Goal: Transaction & Acquisition: Purchase product/service

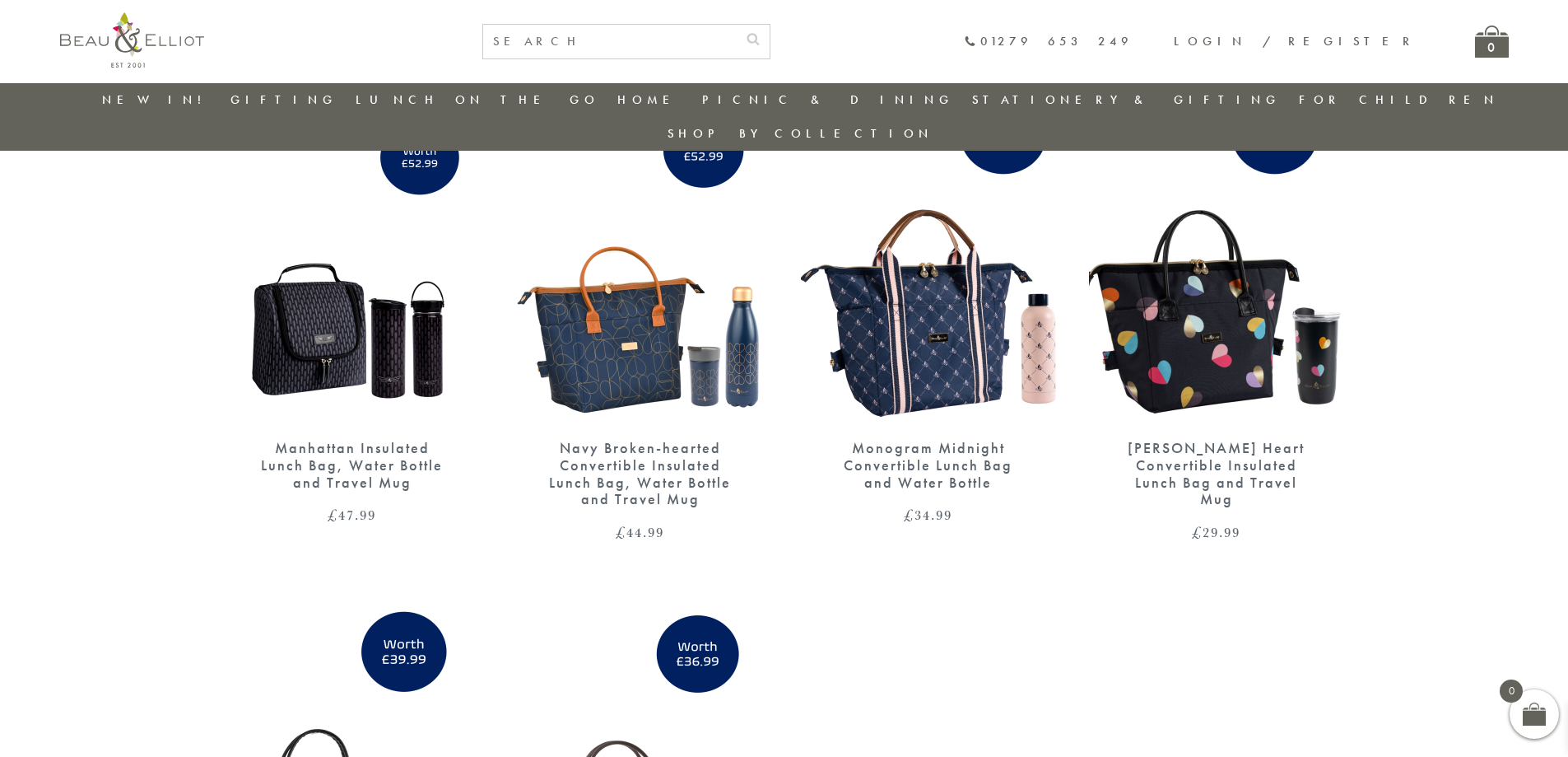
scroll to position [130, 0]
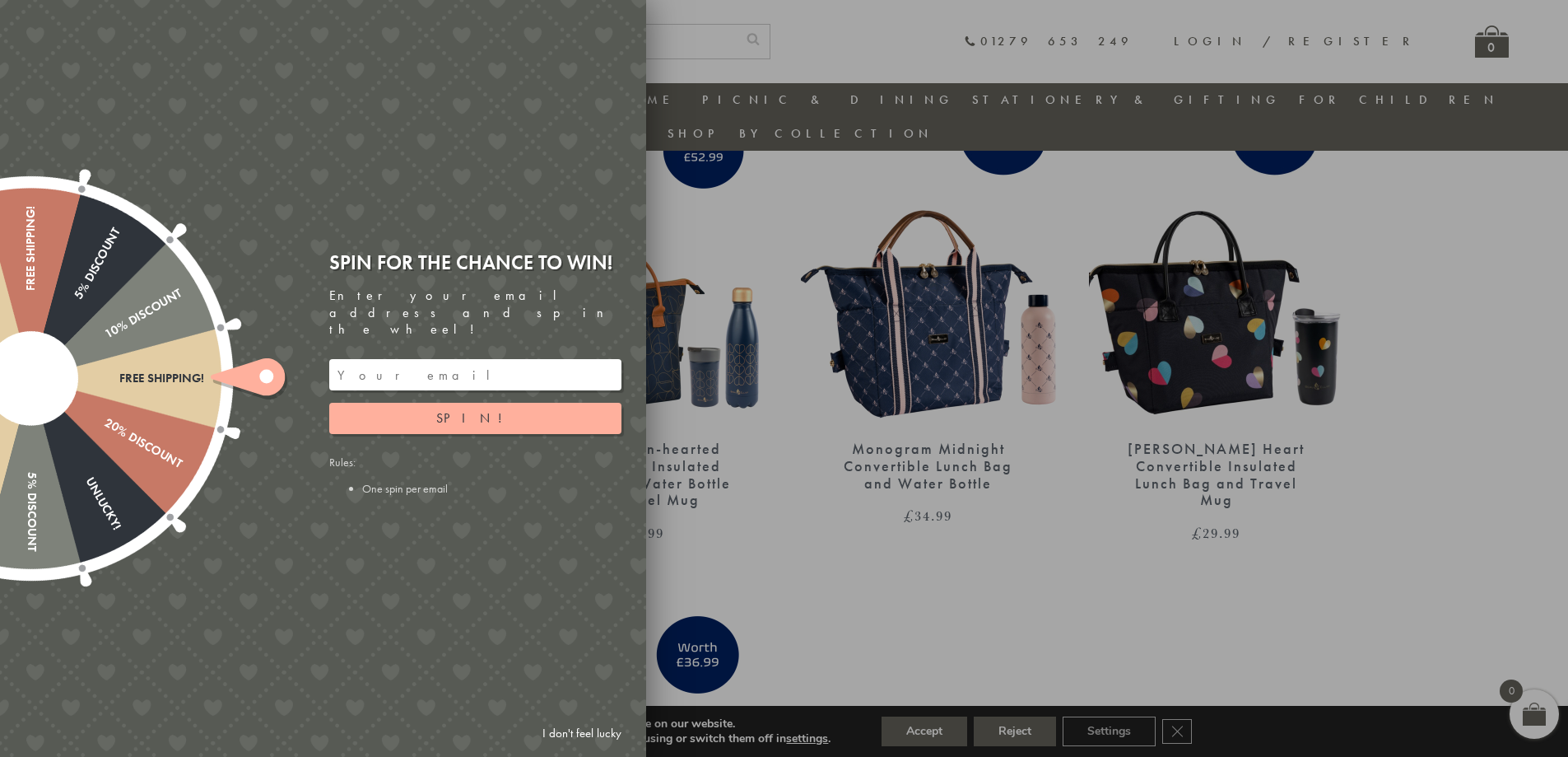
click at [748, 151] on div at bounding box center [784, 378] width 1568 height 757
click at [575, 733] on link "I don't feel lucky" at bounding box center [581, 733] width 95 height 31
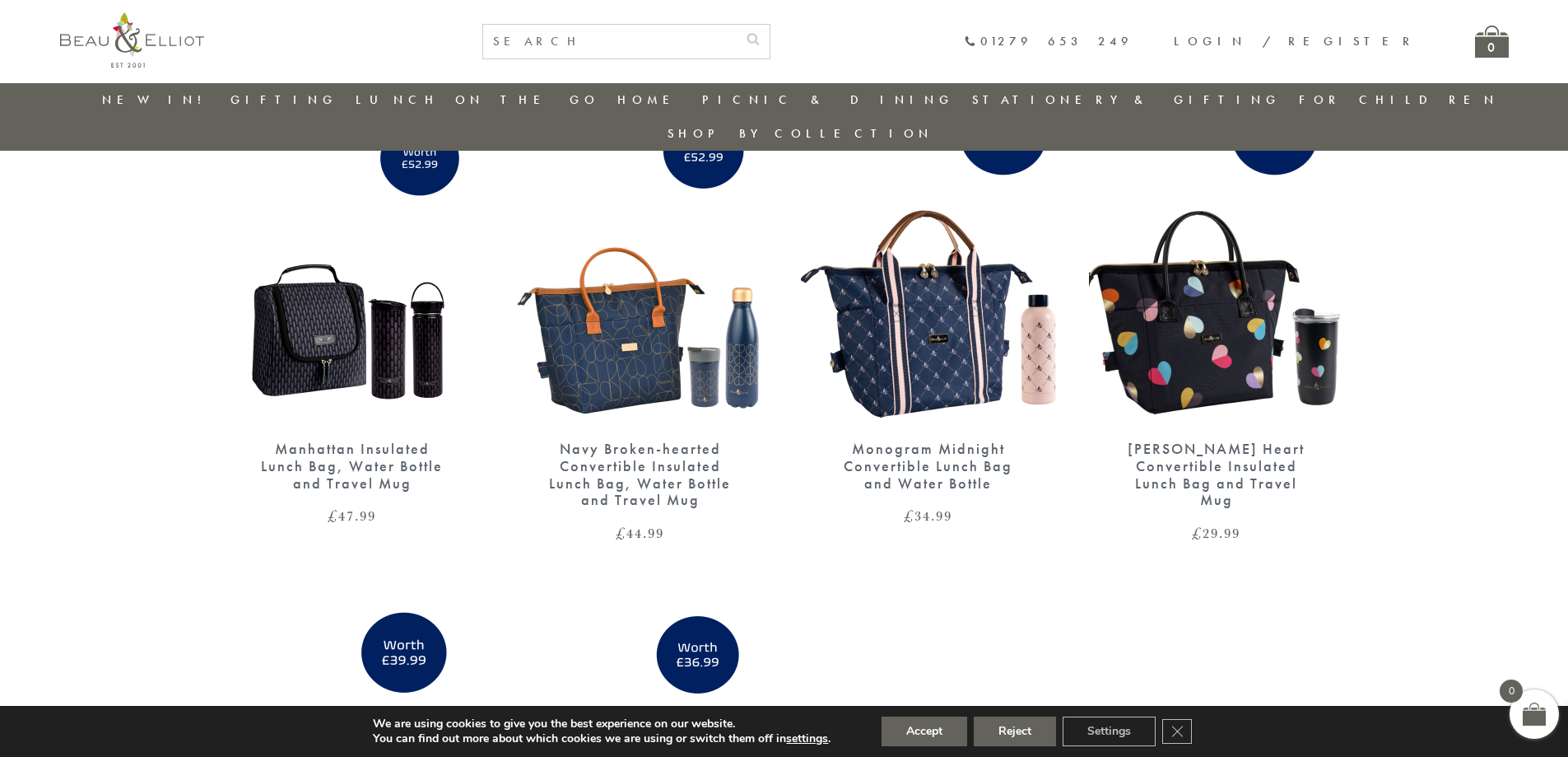
click at [660, 332] on img at bounding box center [640, 259] width 255 height 329
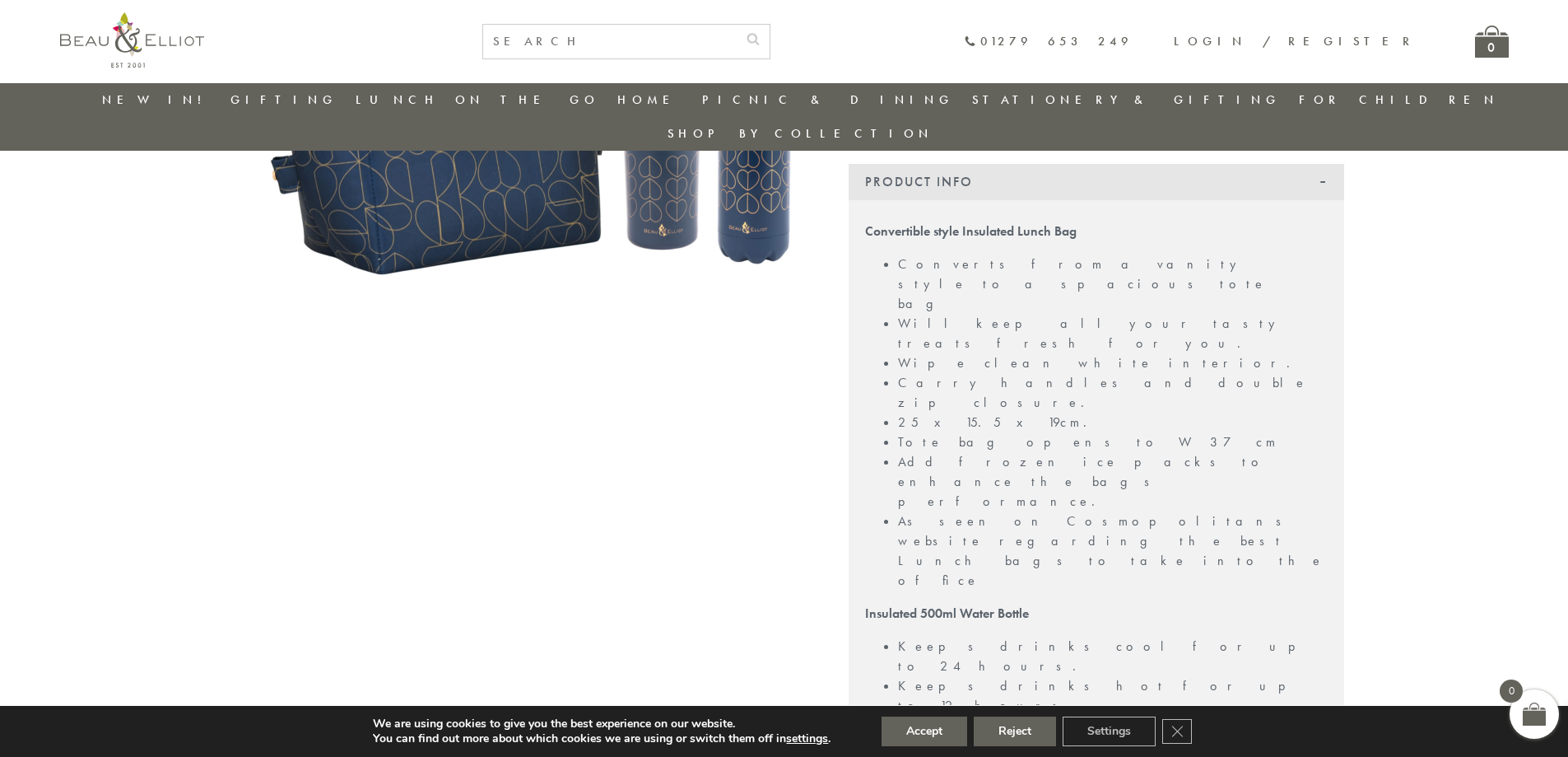
scroll to position [542, 0]
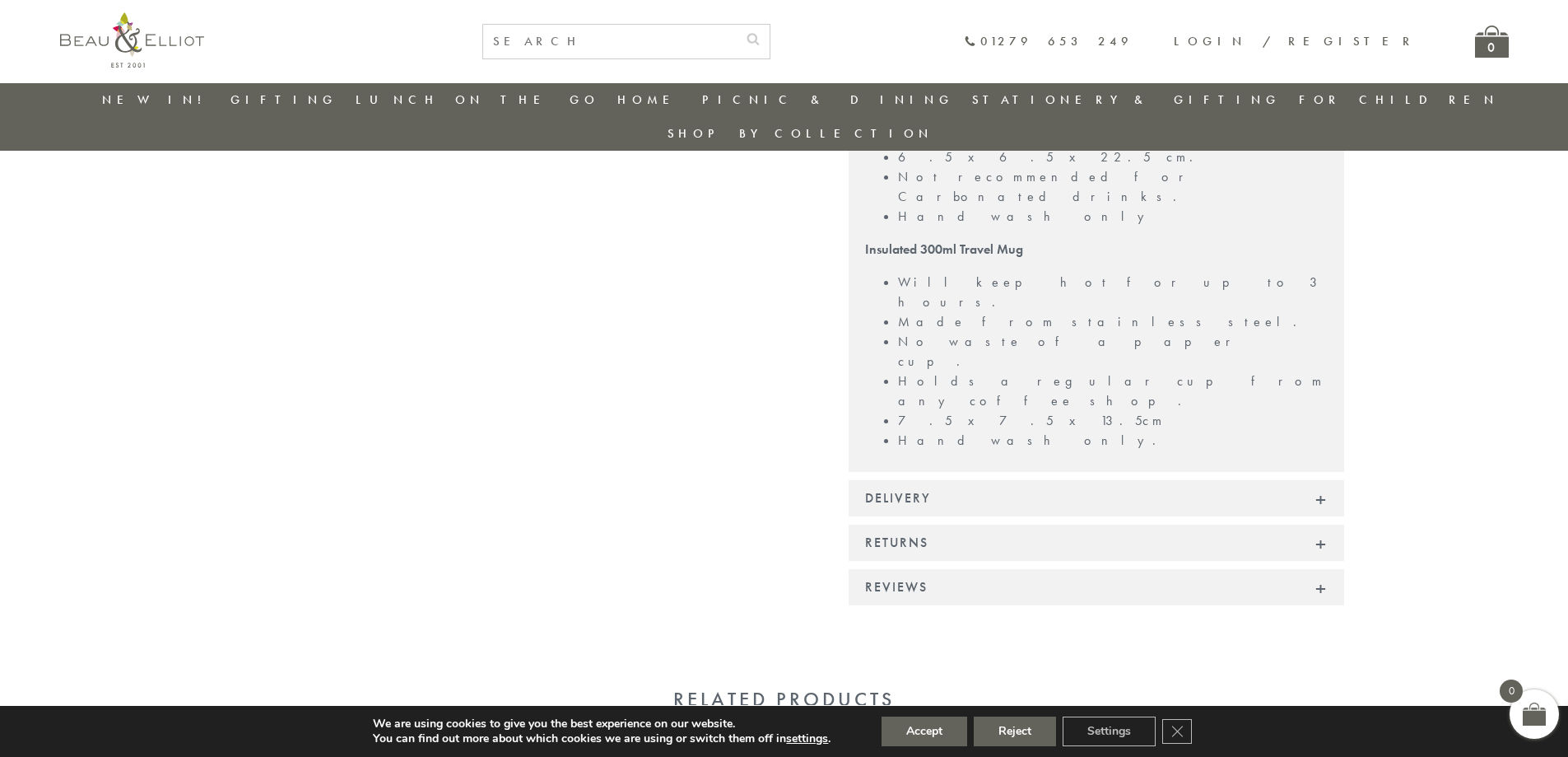
click at [928, 569] on div "Reviews" at bounding box center [1096, 587] width 495 height 36
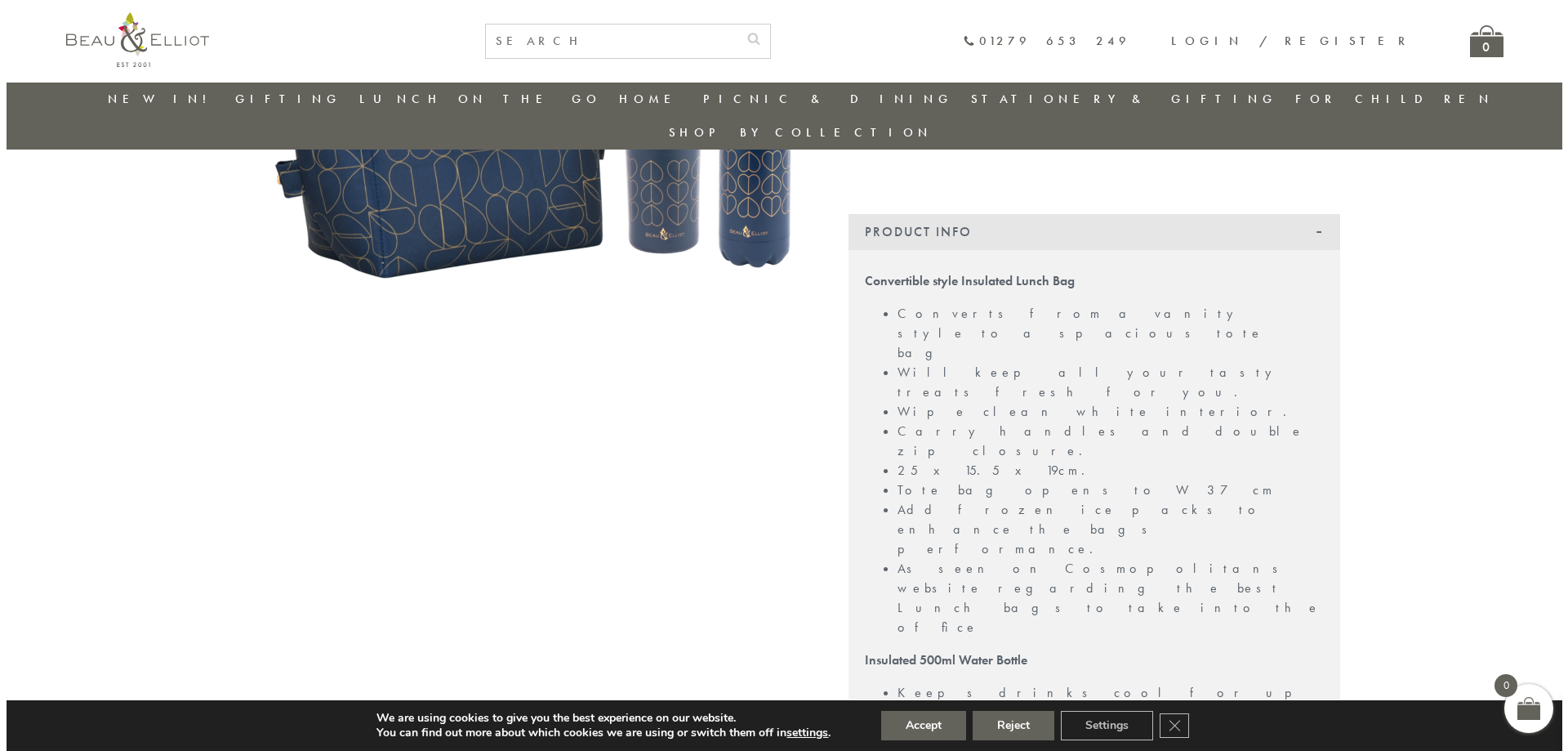
scroll to position [129, 0]
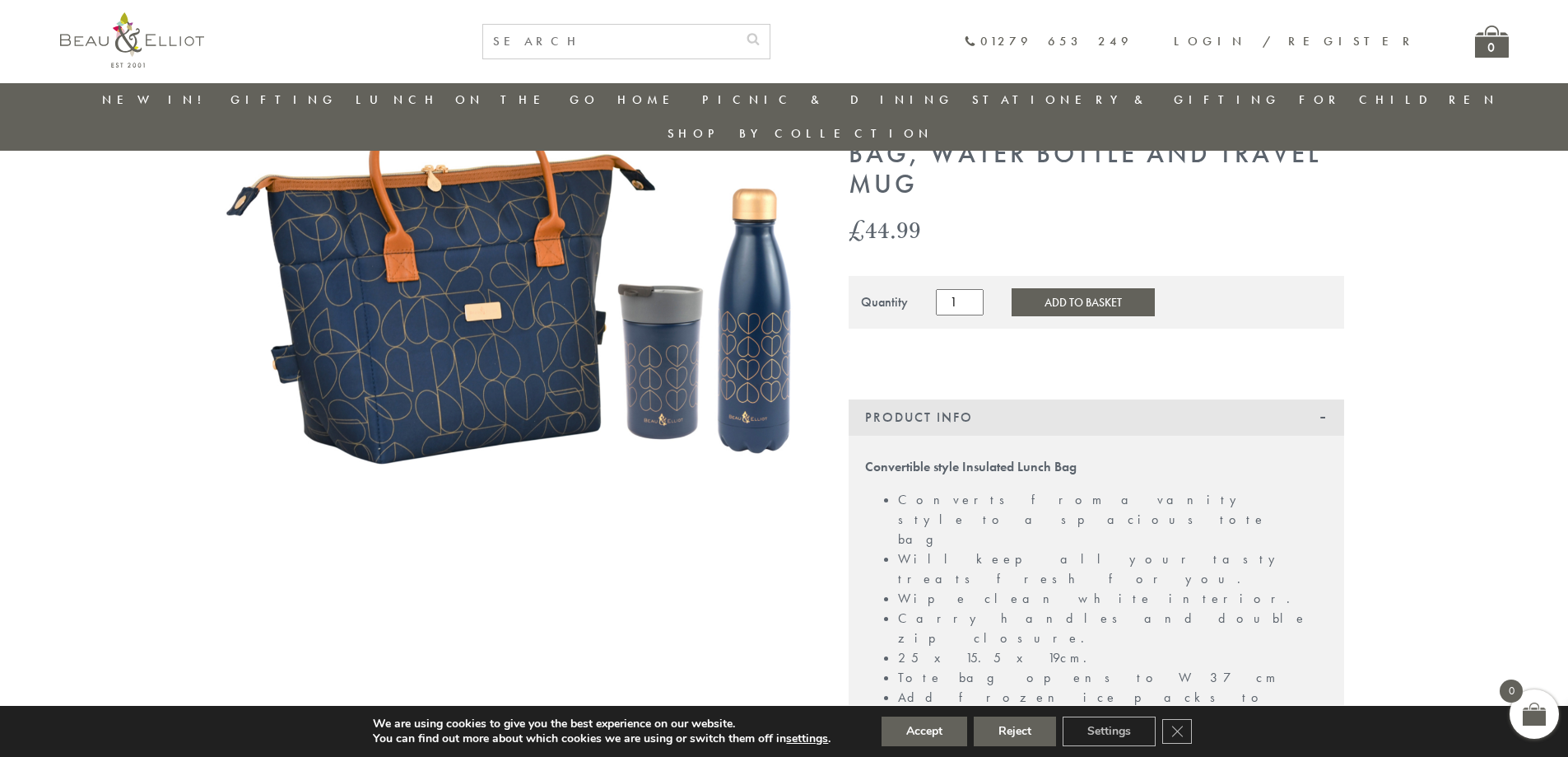
click at [1102, 288] on button "Add to Basket" at bounding box center [1084, 302] width 144 height 28
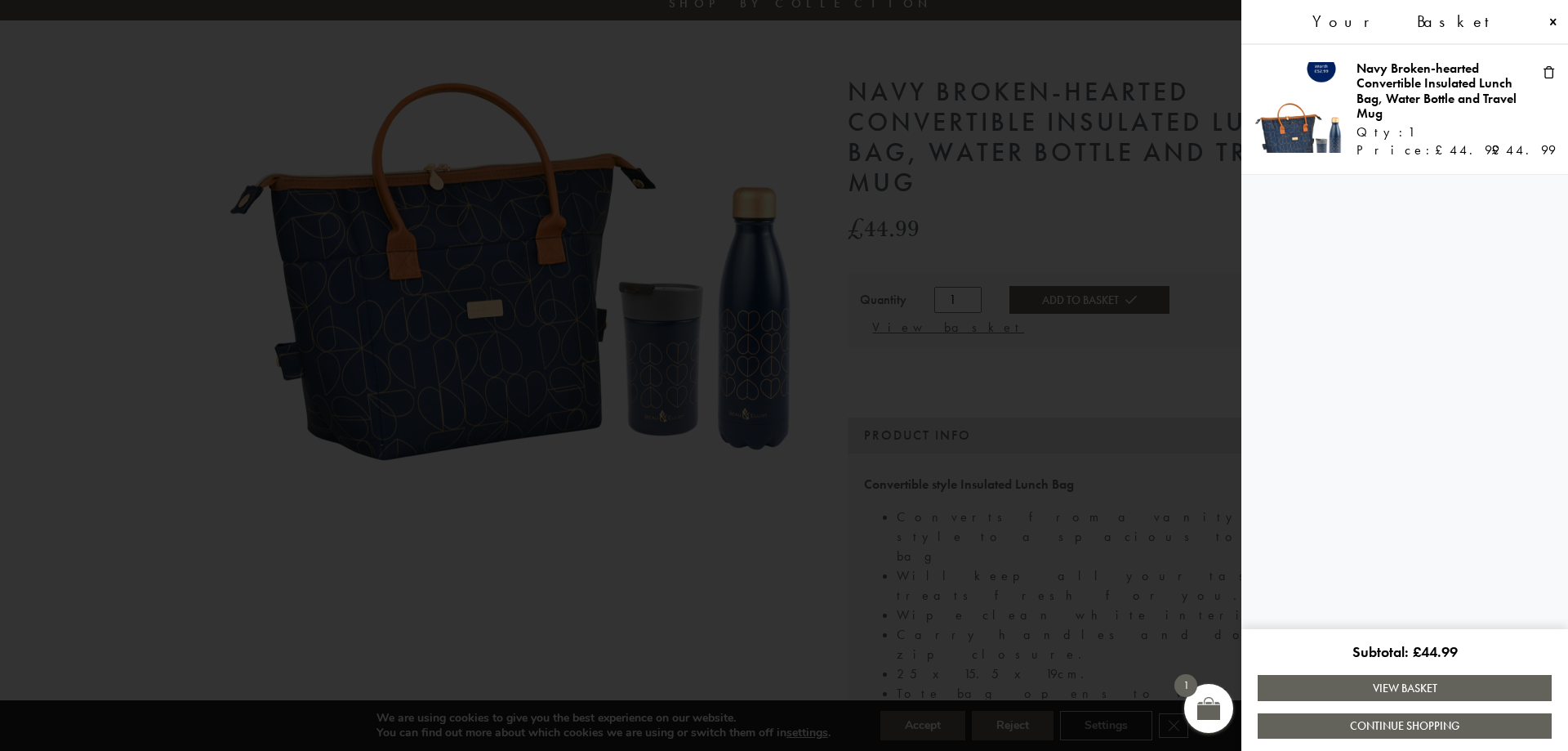
click at [1401, 697] on link "View Basket" at bounding box center [1404, 687] width 294 height 25
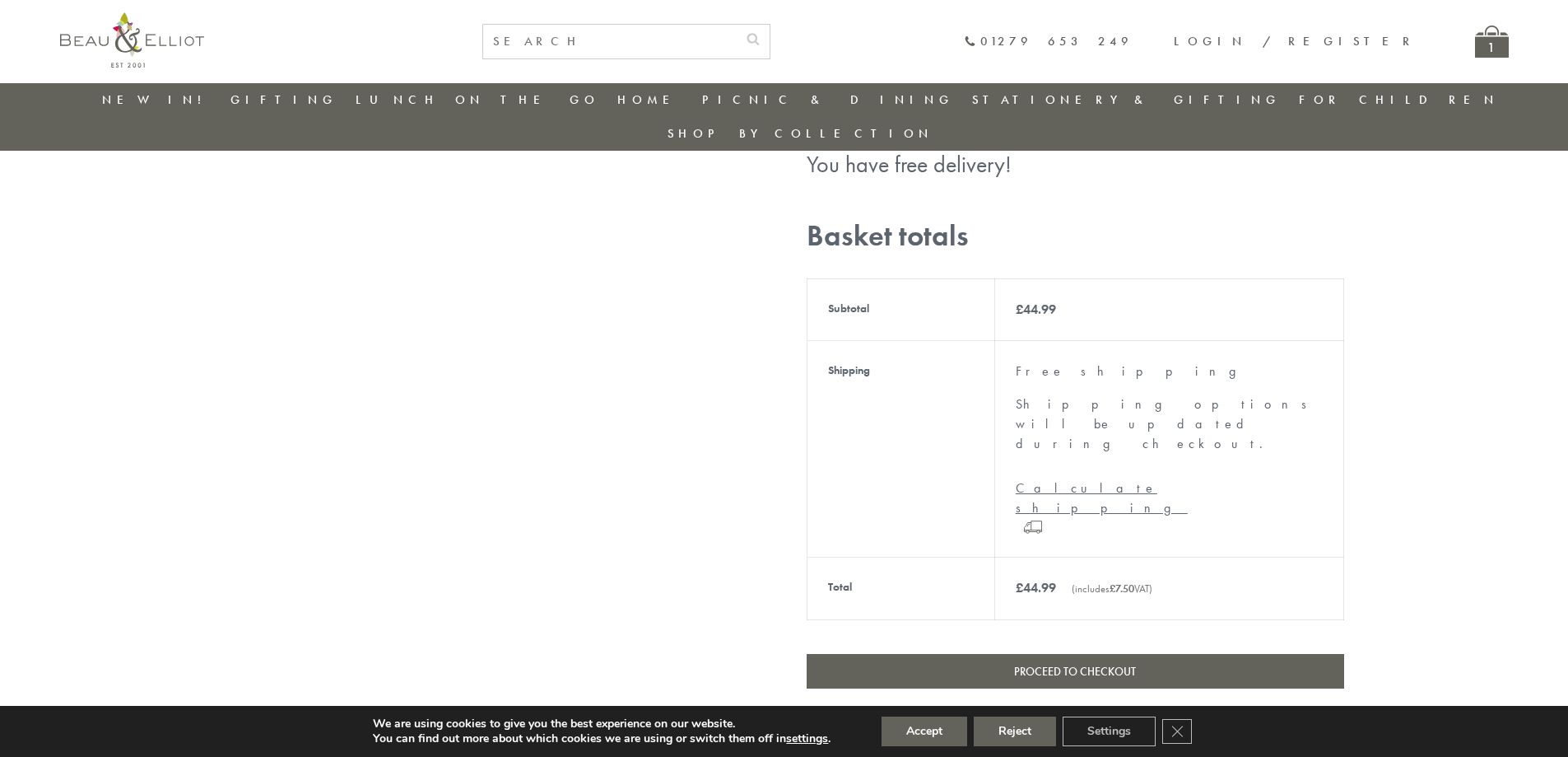
scroll to position [460, 0]
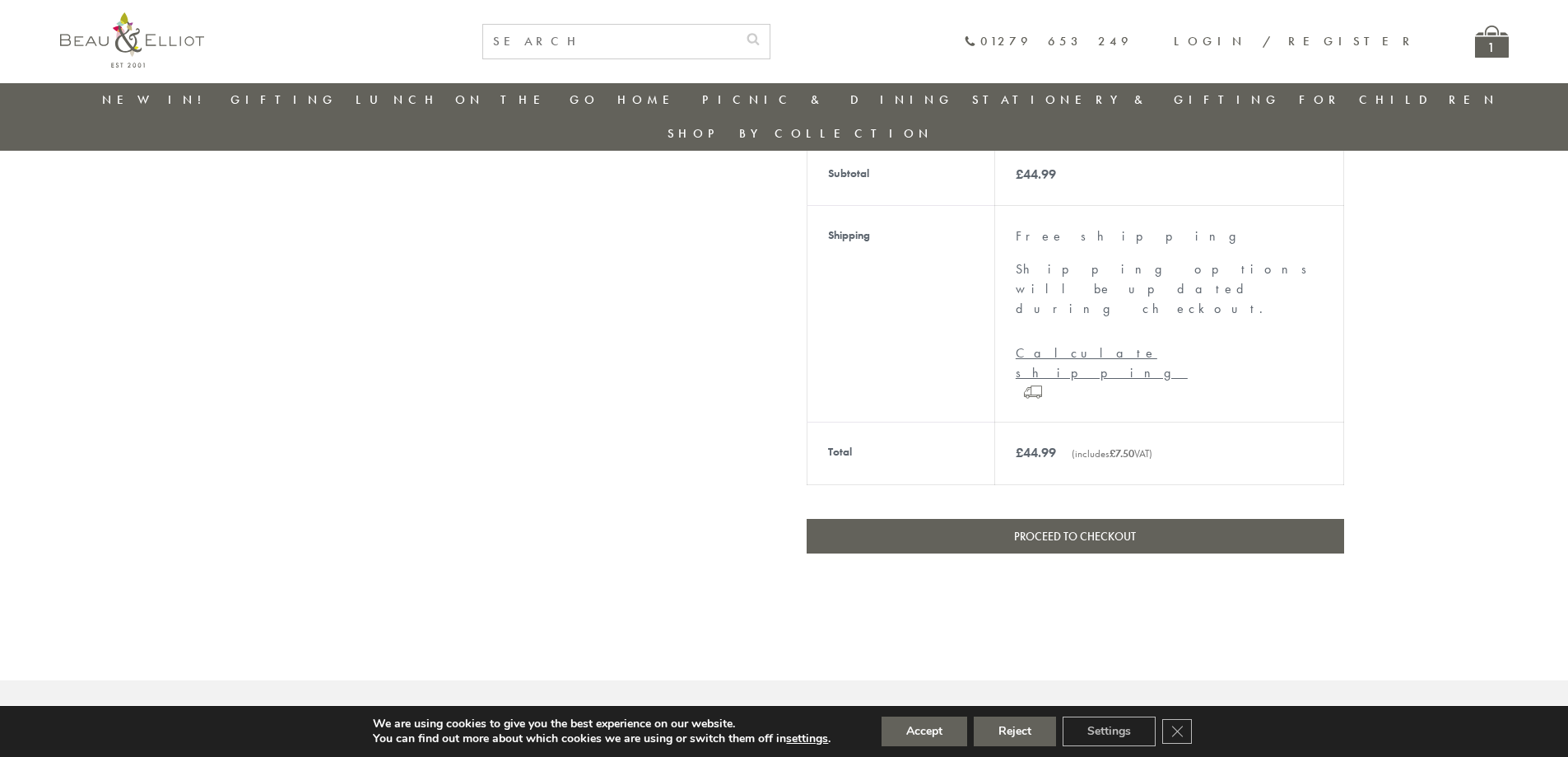
click at [1158, 519] on link "Proceed to checkout" at bounding box center [1076, 536] width 538 height 35
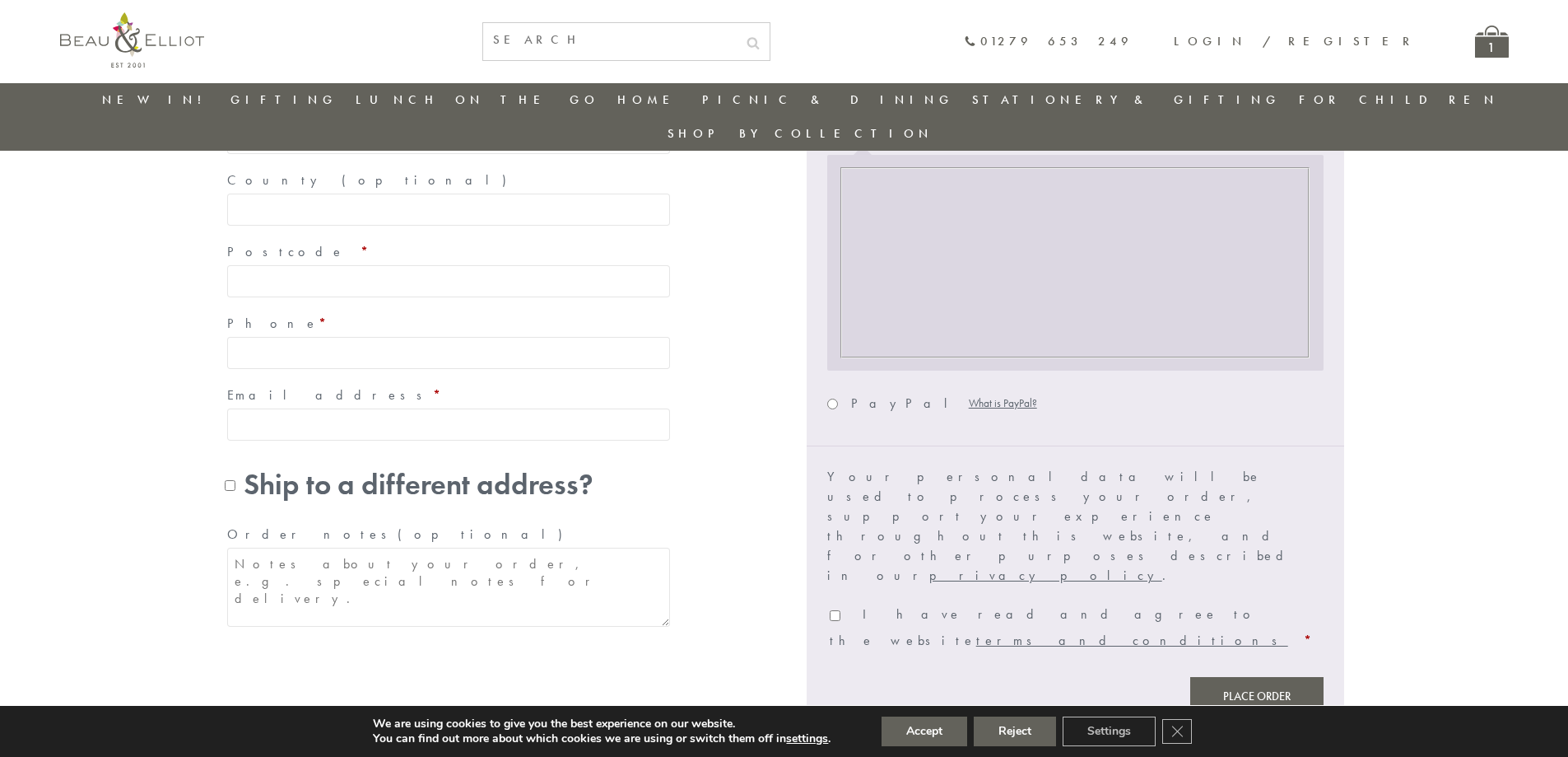
scroll to position [624, 0]
